Goal: Task Accomplishment & Management: Use online tool/utility

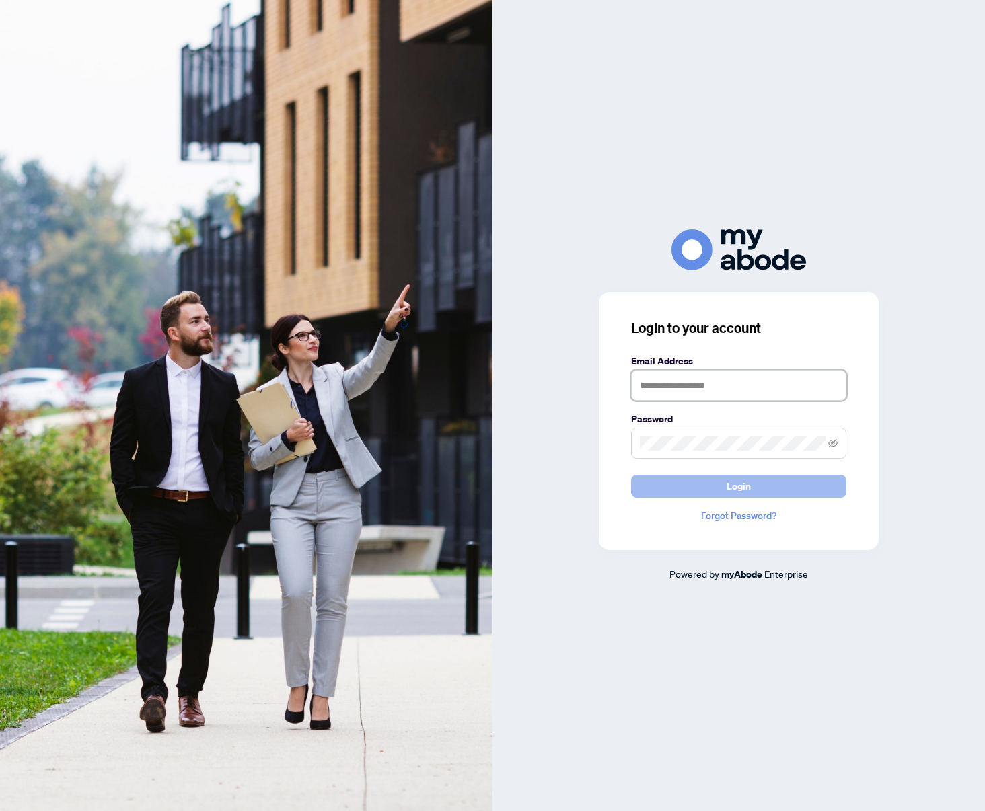
type input "**********"
click at [799, 478] on button "Login" at bounding box center [738, 486] width 215 height 23
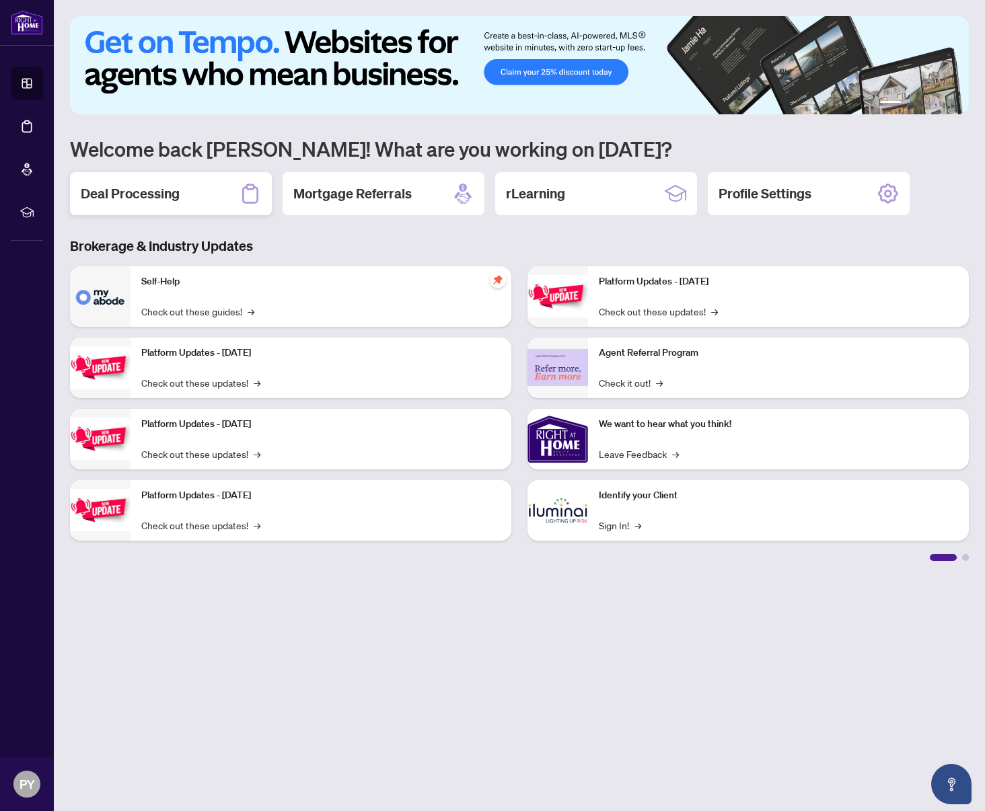
click at [174, 182] on div "Deal Processing" at bounding box center [171, 193] width 202 height 43
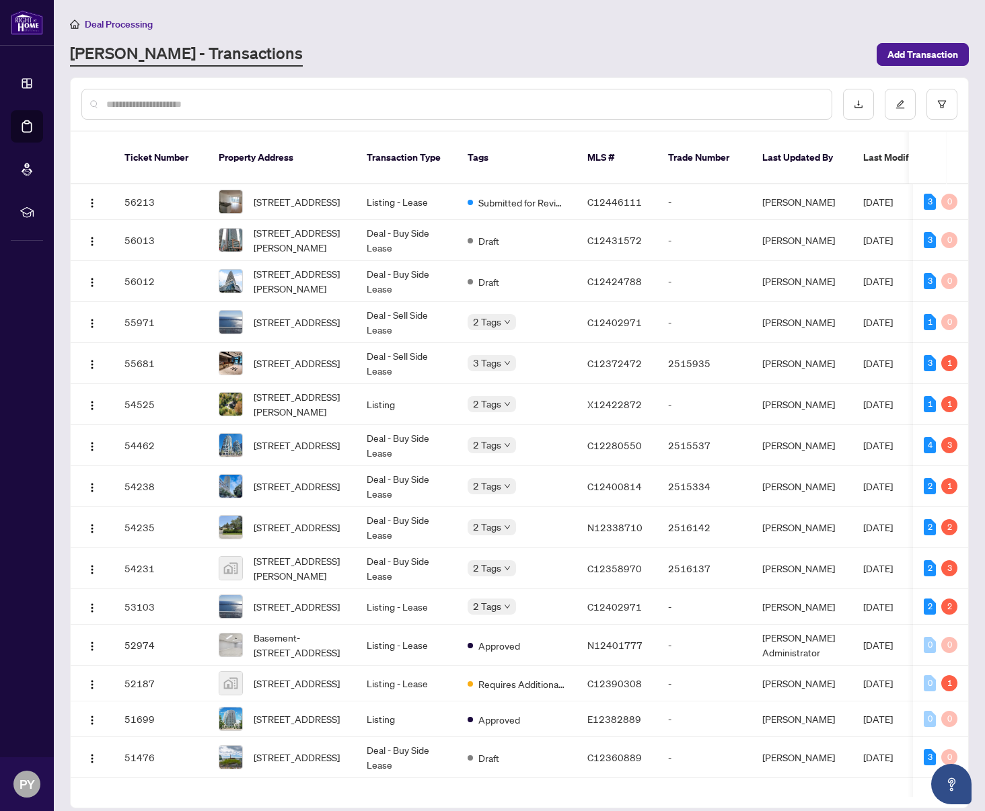
click at [257, 108] on input "text" at bounding box center [463, 104] width 714 height 15
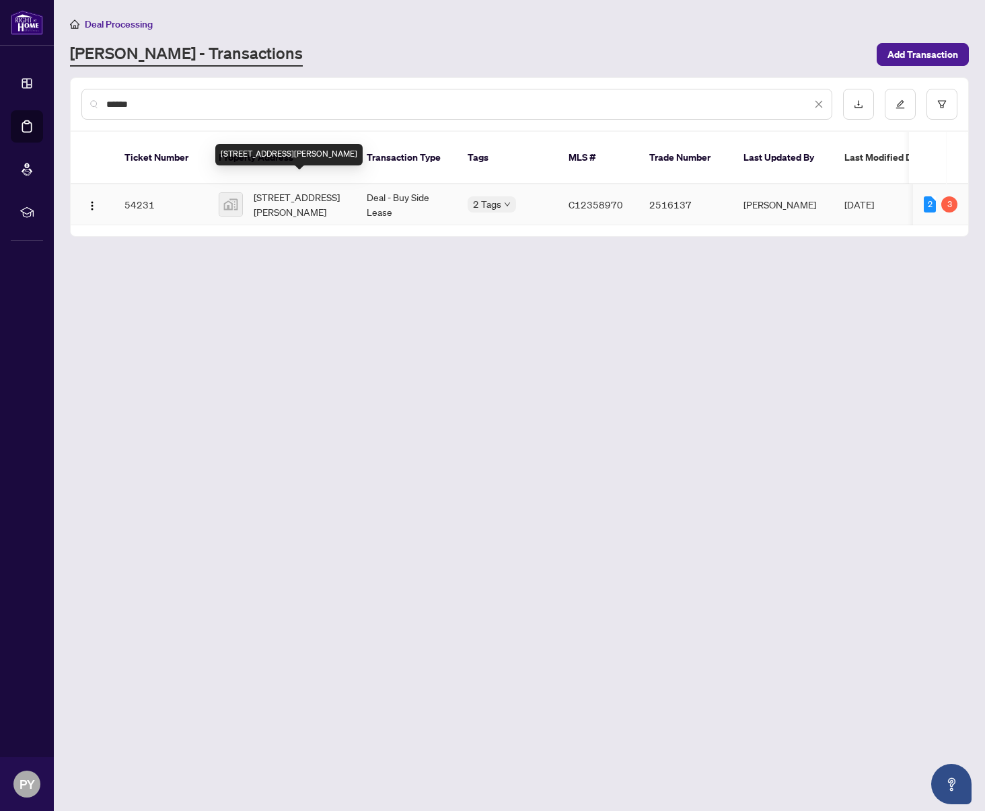
type input "******"
click at [267, 194] on span "[STREET_ADDRESS][PERSON_NAME]" at bounding box center [299, 205] width 91 height 30
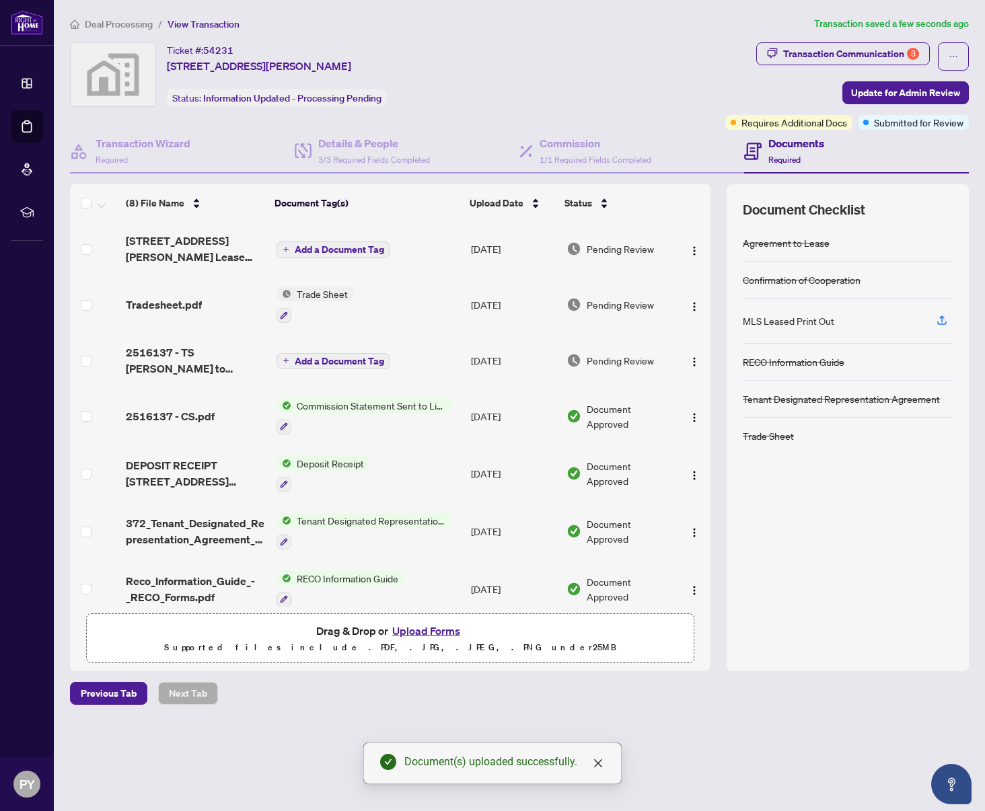
scroll to position [70, 0]
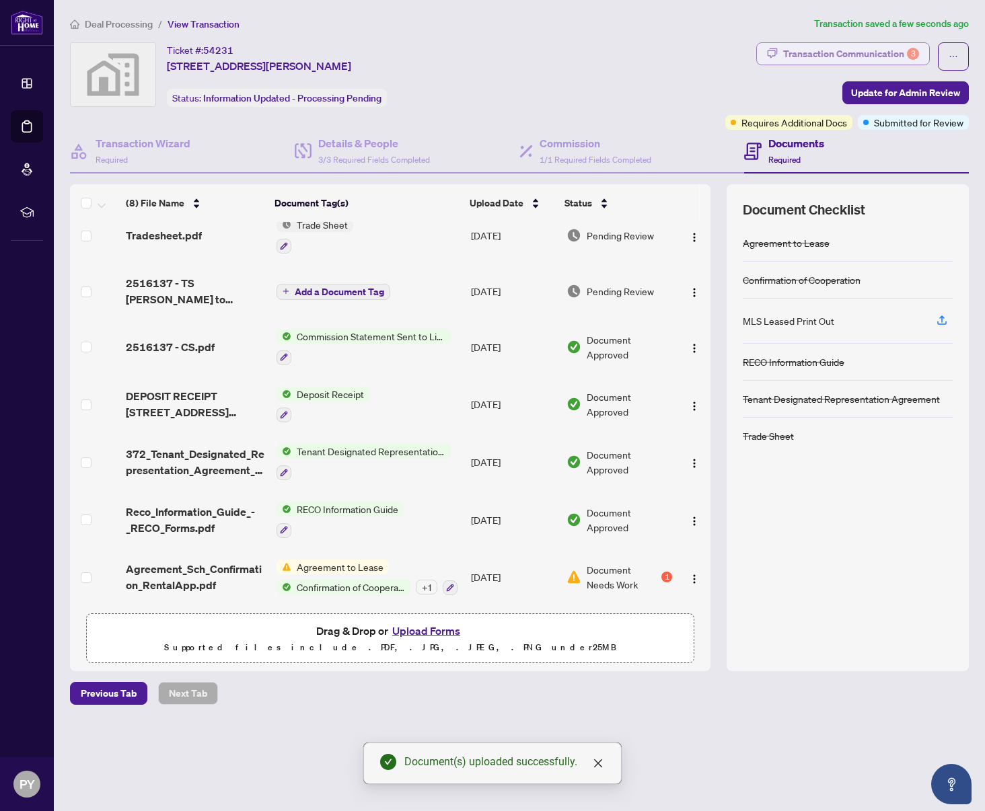
click at [867, 57] on div "Transaction Communication 3" at bounding box center [851, 54] width 136 height 22
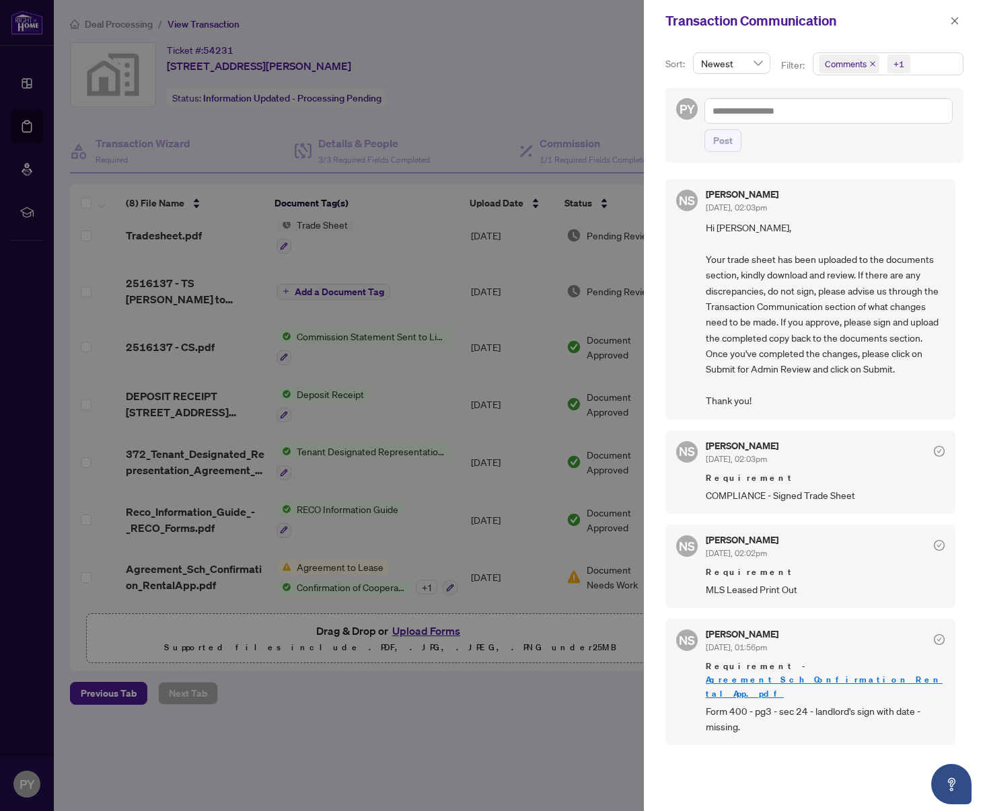
click at [473, 94] on div at bounding box center [492, 405] width 985 height 811
click at [378, 702] on div at bounding box center [492, 405] width 985 height 811
click at [958, 16] on icon "close" at bounding box center [954, 20] width 9 height 9
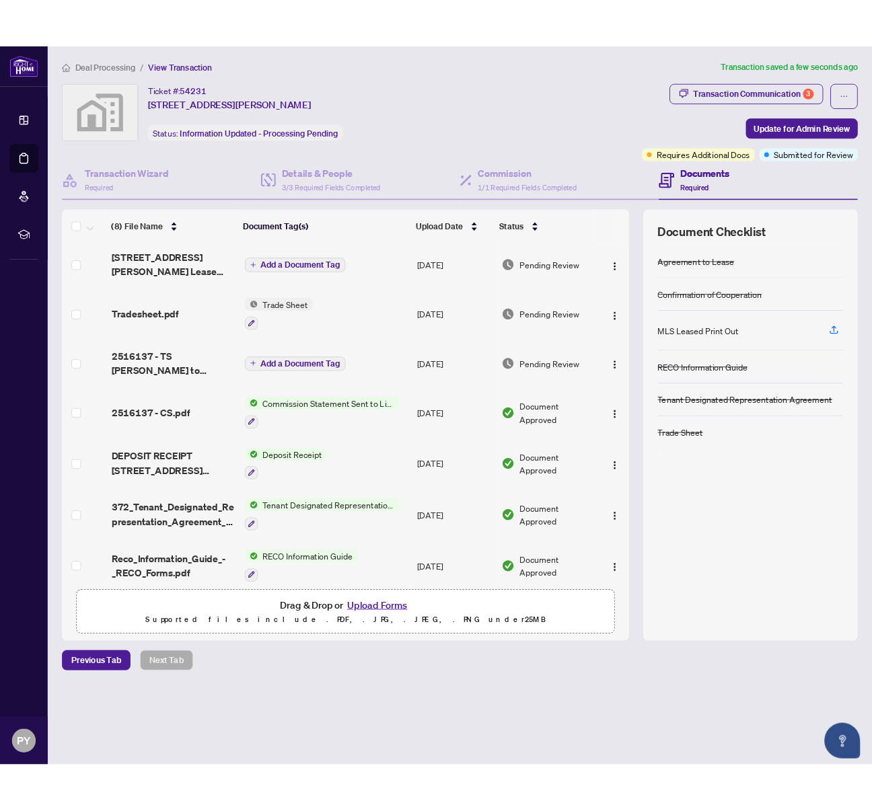
scroll to position [0, 0]
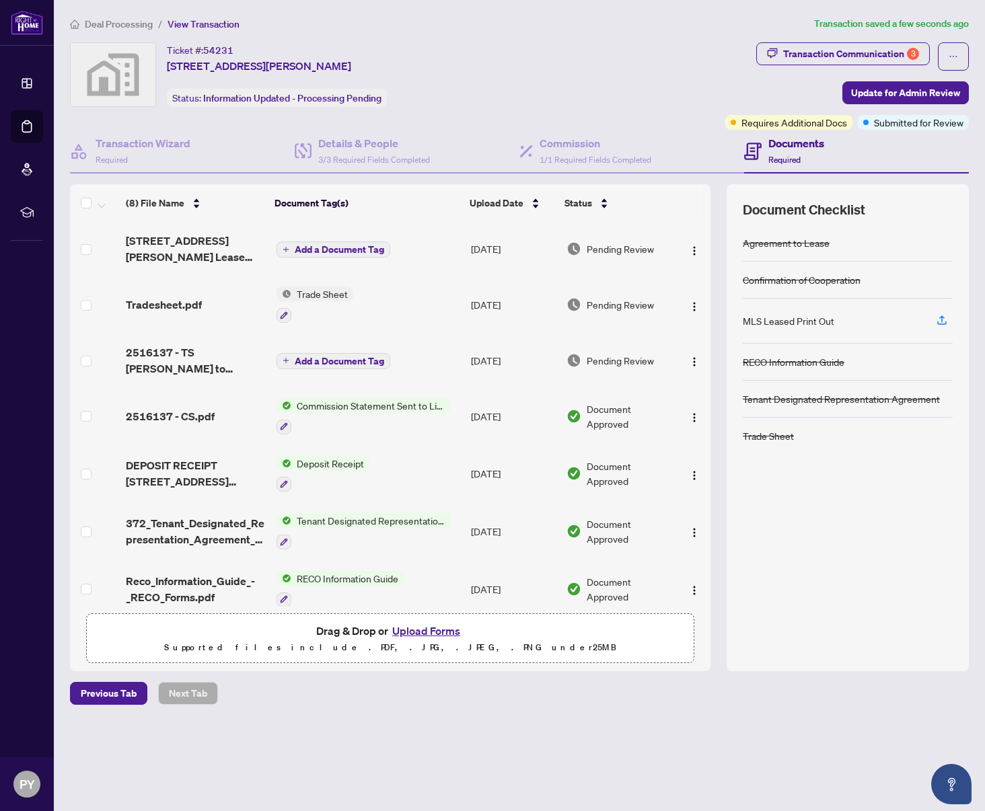
click at [312, 250] on span "Add a Document Tag" at bounding box center [339, 249] width 89 height 9
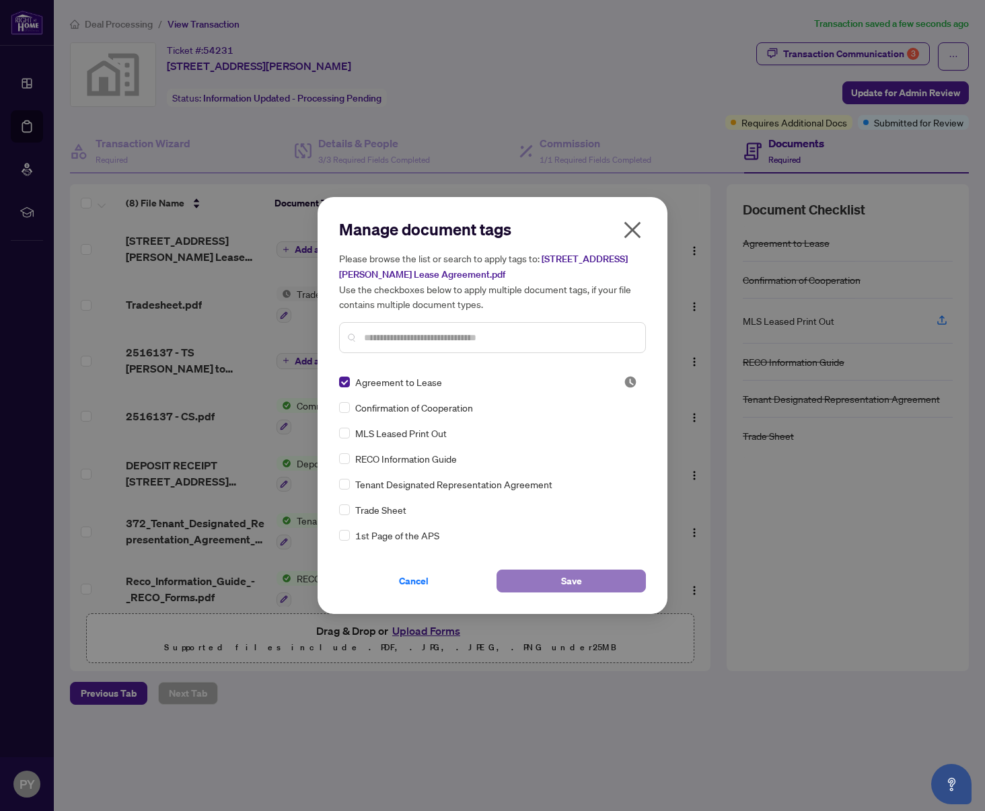
click at [552, 573] on button "Save" at bounding box center [571, 581] width 149 height 23
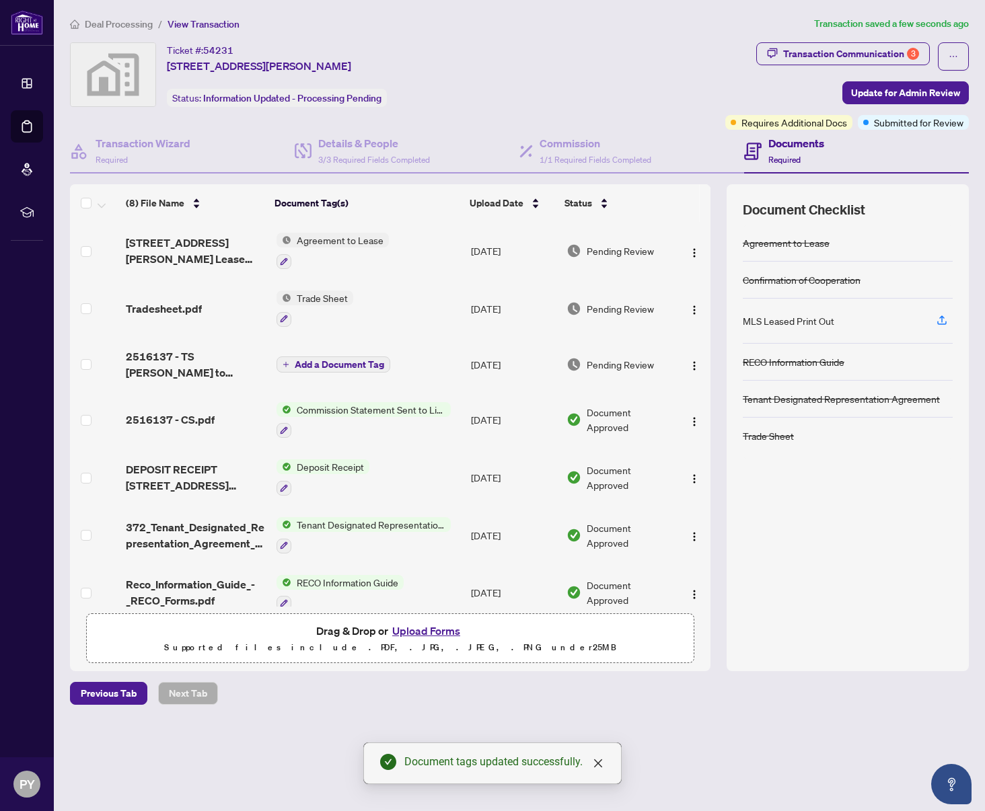
click at [914, 90] on span "Update for Admin Review" at bounding box center [905, 93] width 109 height 22
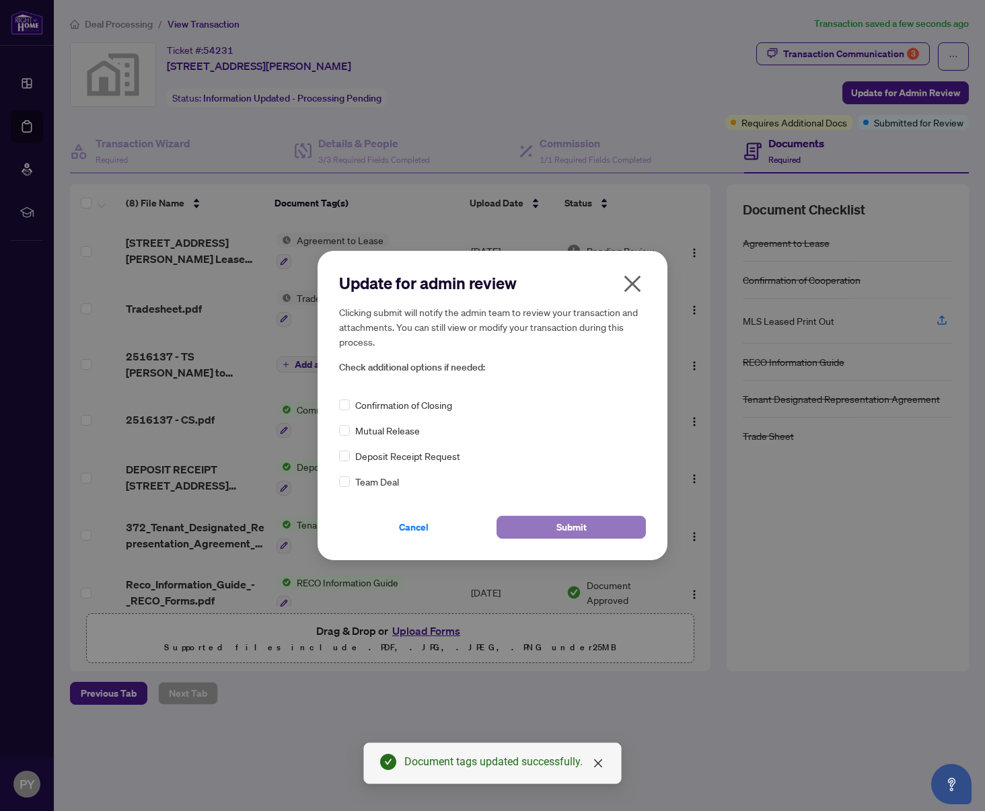
click at [532, 529] on button "Submit" at bounding box center [571, 527] width 149 height 23
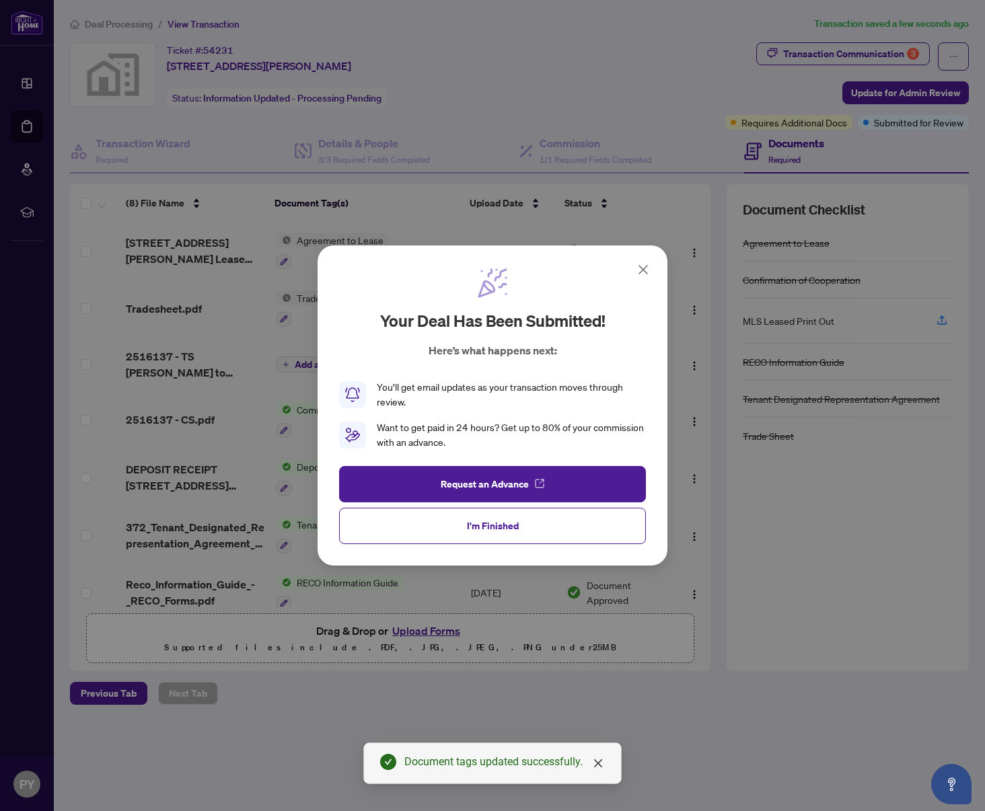
click at [640, 272] on icon at bounding box center [643, 270] width 8 height 8
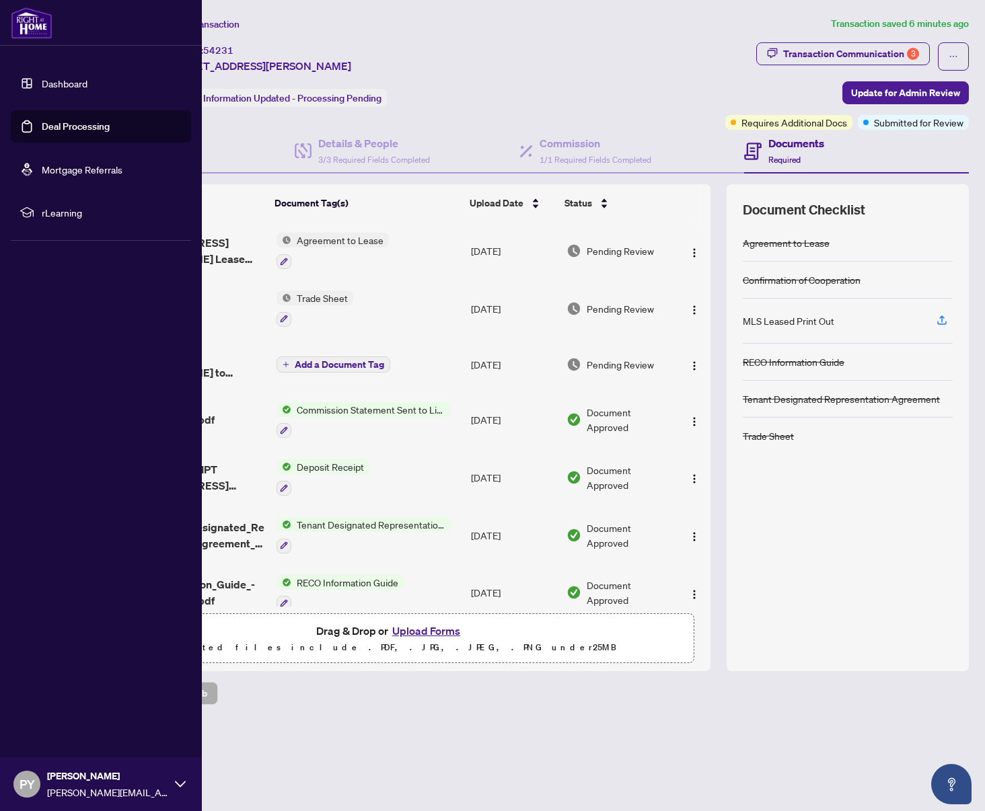
click at [28, 30] on img at bounding box center [32, 23] width 42 height 32
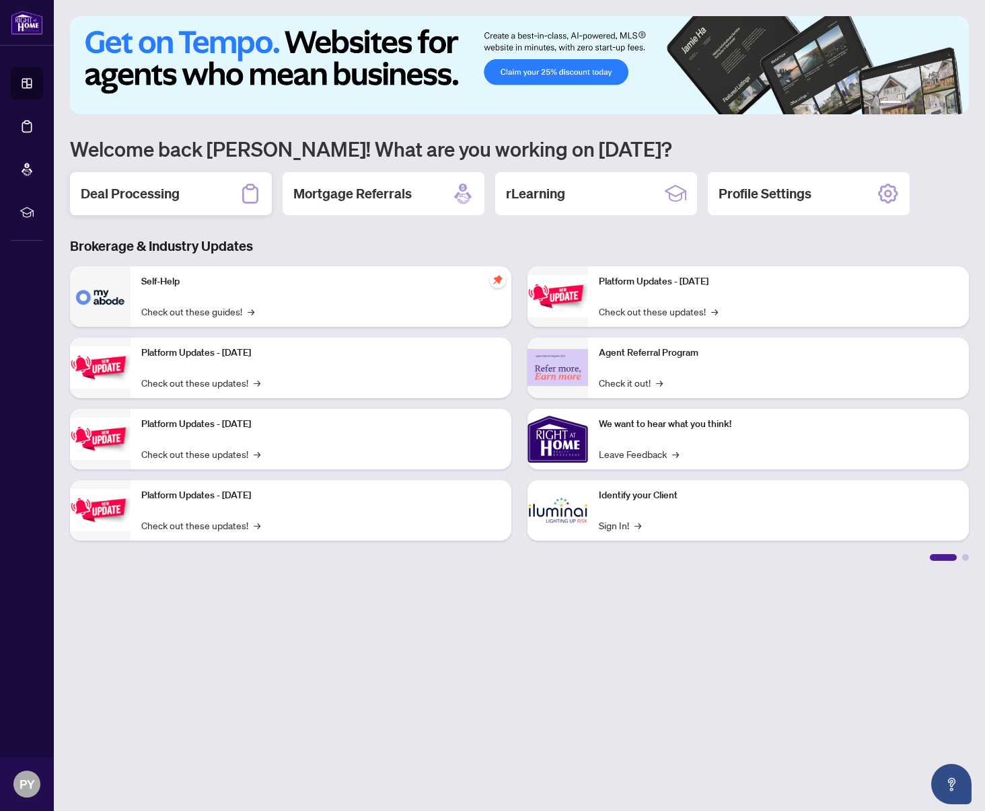
click at [159, 194] on h2 "Deal Processing" at bounding box center [130, 193] width 99 height 19
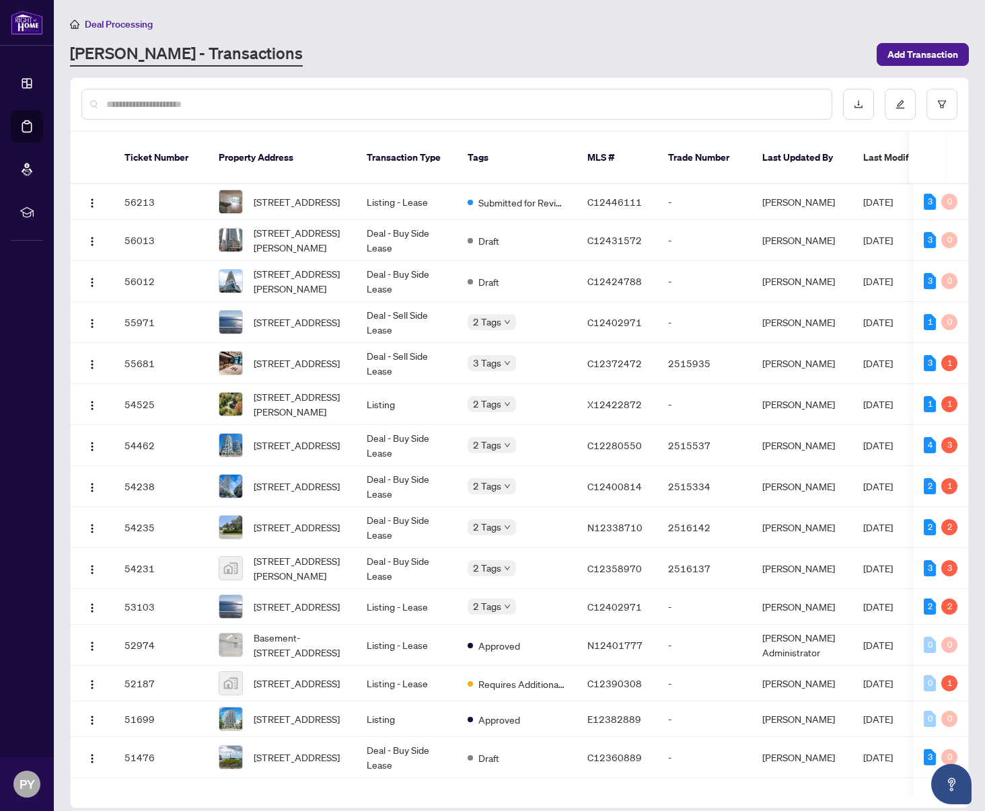
click at [293, 100] on input "text" at bounding box center [463, 104] width 714 height 15
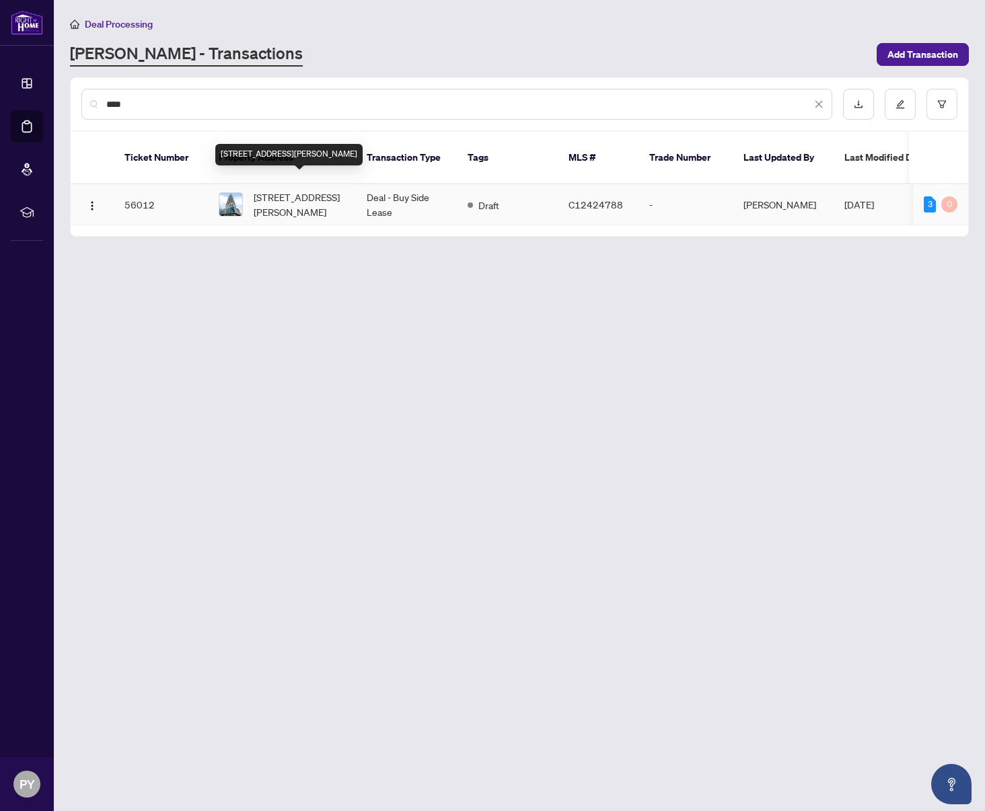
type input "****"
click at [293, 190] on span "[STREET_ADDRESS][PERSON_NAME]" at bounding box center [299, 205] width 91 height 30
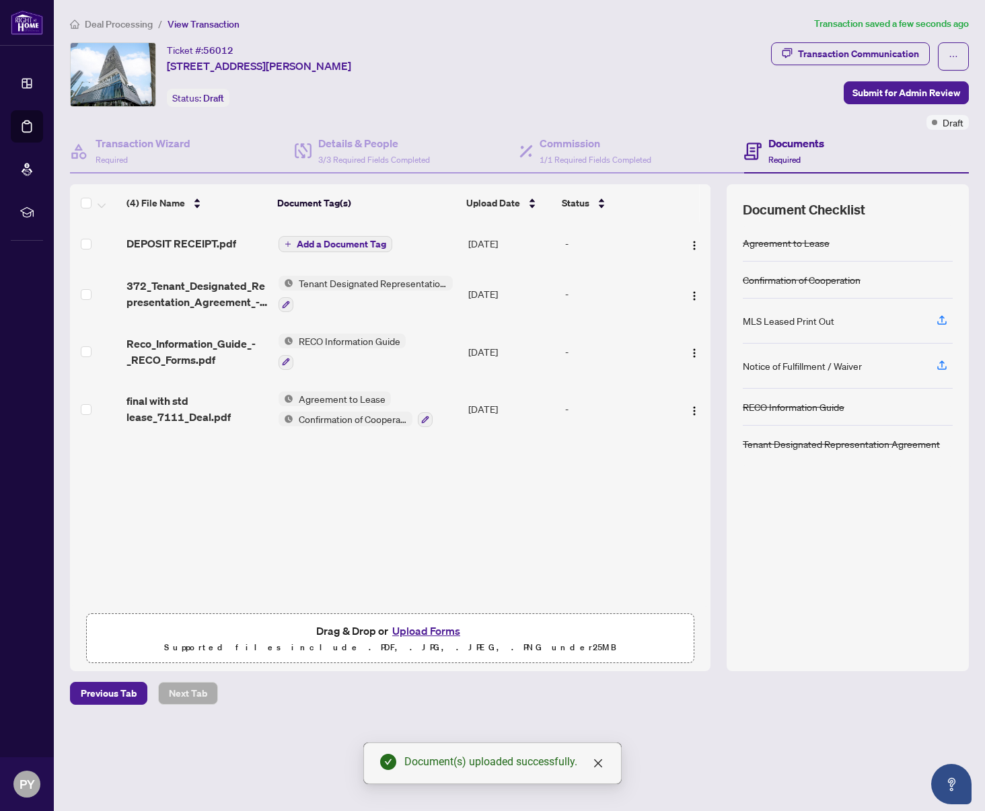
click at [423, 545] on div "(4) File Name Document Tag(s) Upload Date Status (4) File Name Document Tag(s) …" at bounding box center [390, 395] width 640 height 423
click at [328, 246] on span "Add a Document Tag" at bounding box center [341, 244] width 89 height 9
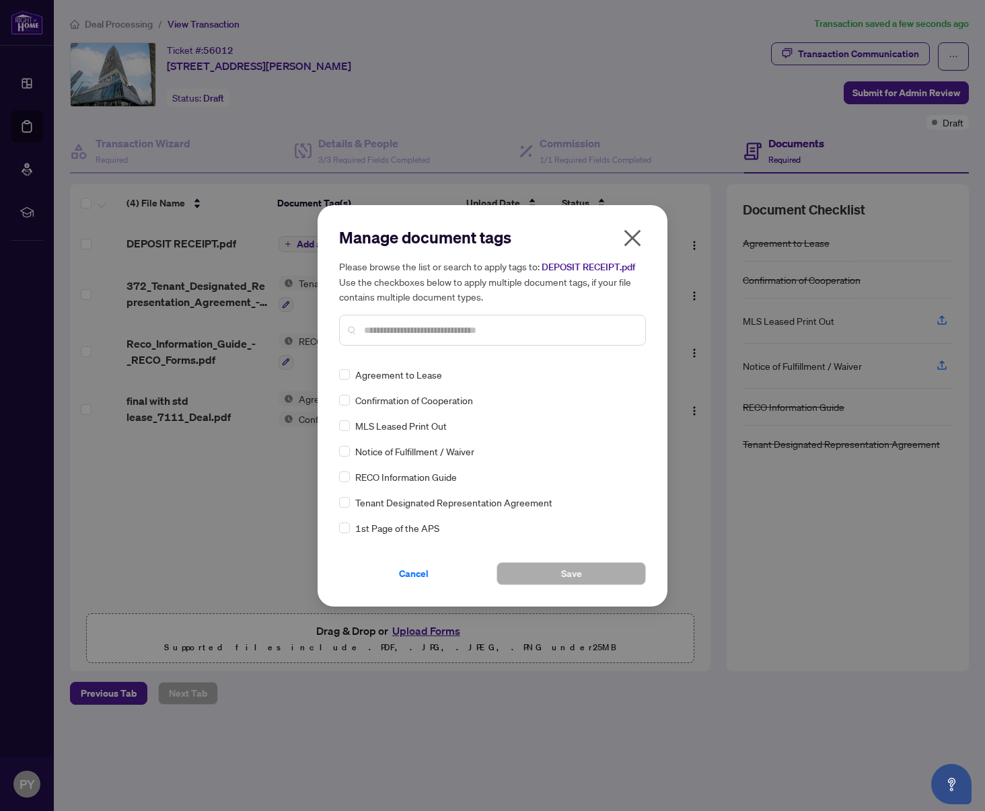
click at [406, 324] on input "text" at bounding box center [499, 330] width 270 height 15
type input "*******"
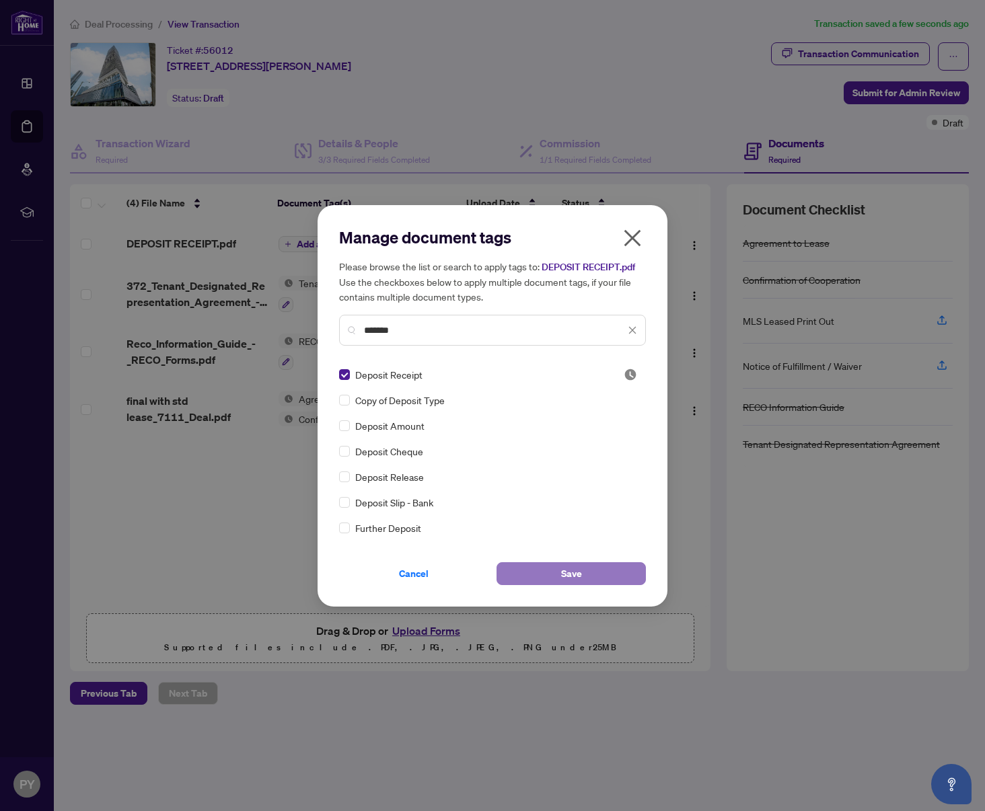
click at [542, 581] on button "Save" at bounding box center [571, 573] width 149 height 23
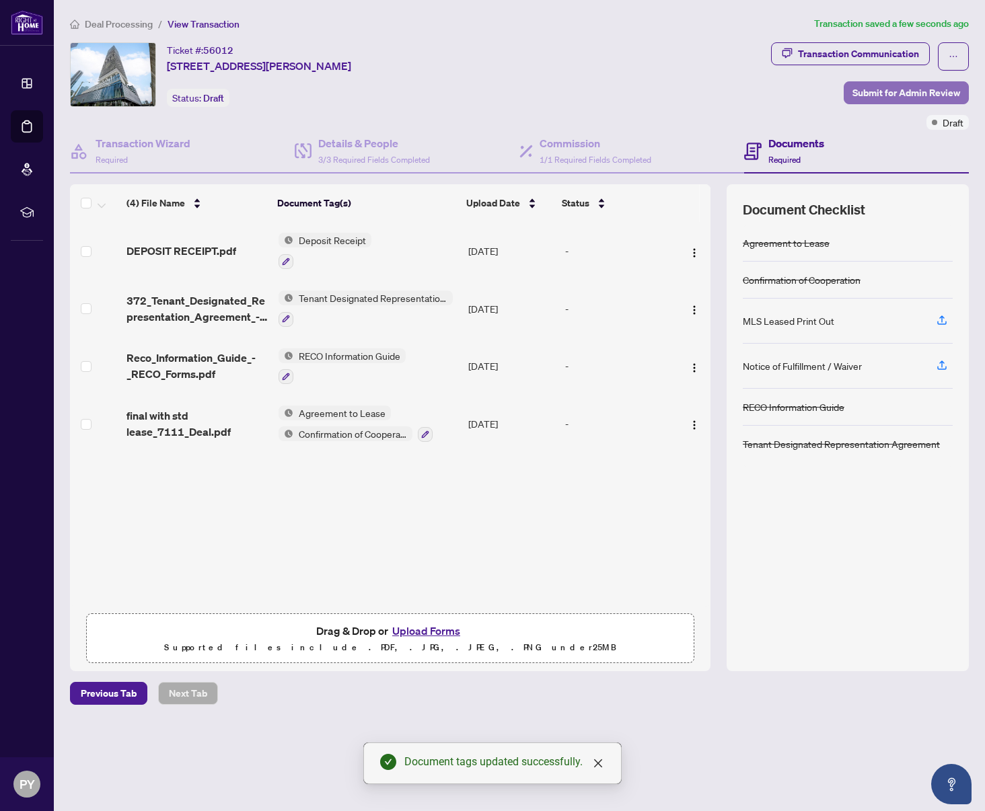
click at [926, 94] on span "Submit for Admin Review" at bounding box center [906, 93] width 108 height 22
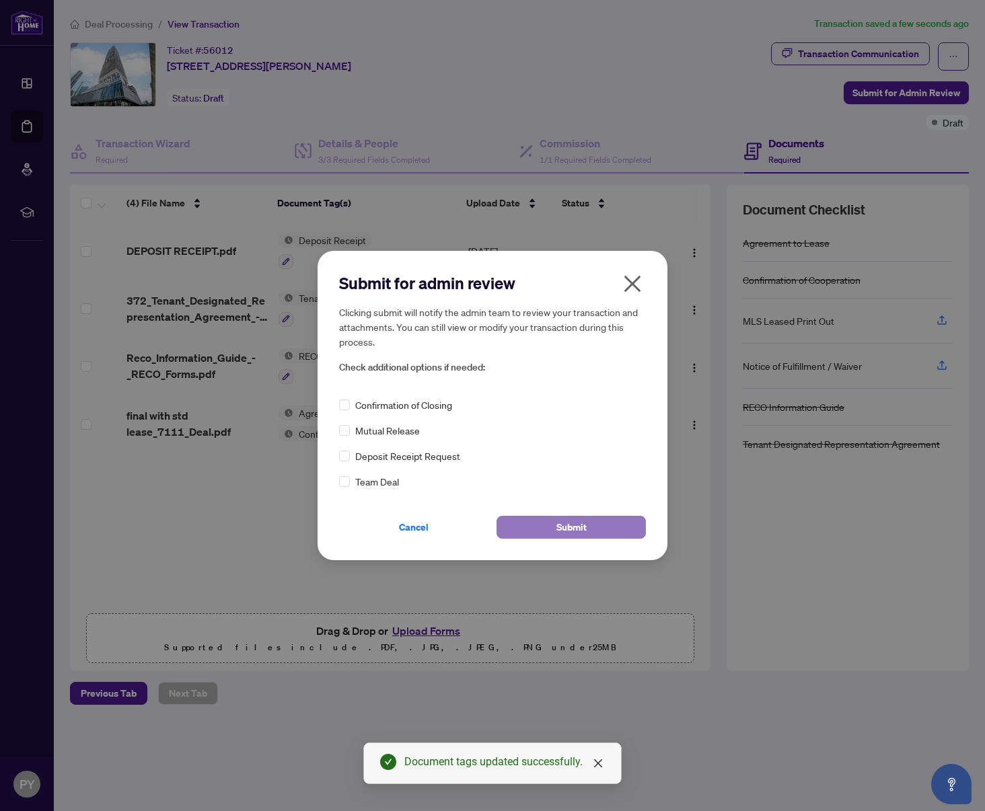
click at [528, 527] on button "Submit" at bounding box center [571, 527] width 149 height 23
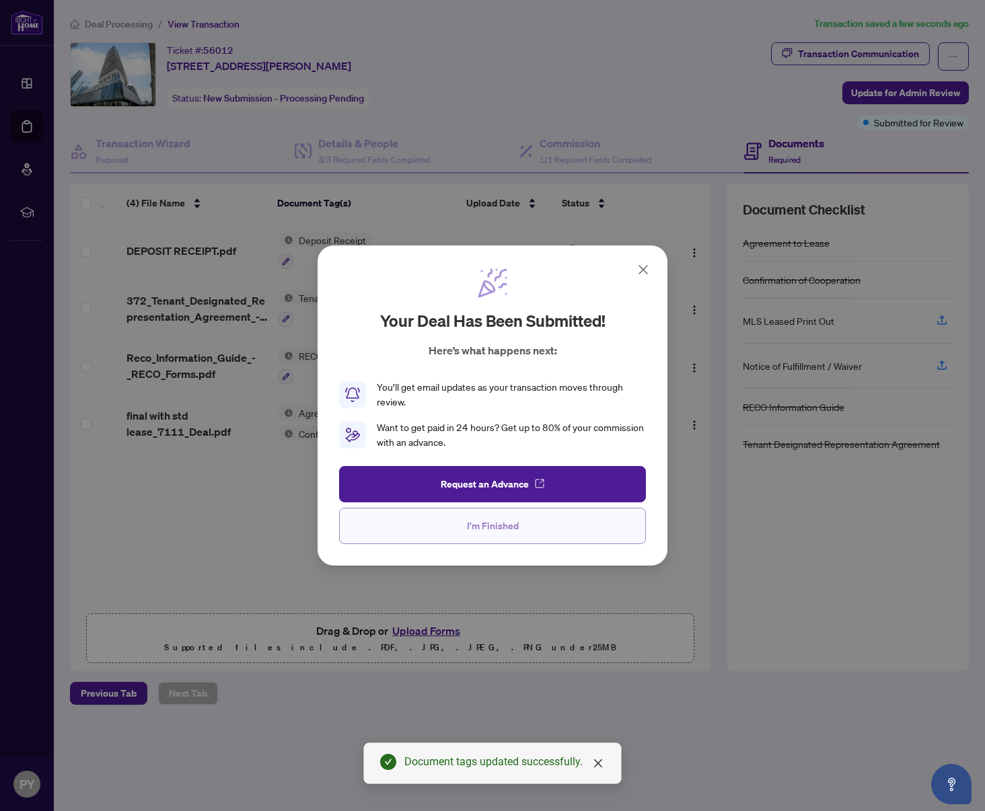
click at [453, 526] on button "I'm Finished" at bounding box center [492, 526] width 307 height 36
